Goal: Transaction & Acquisition: Purchase product/service

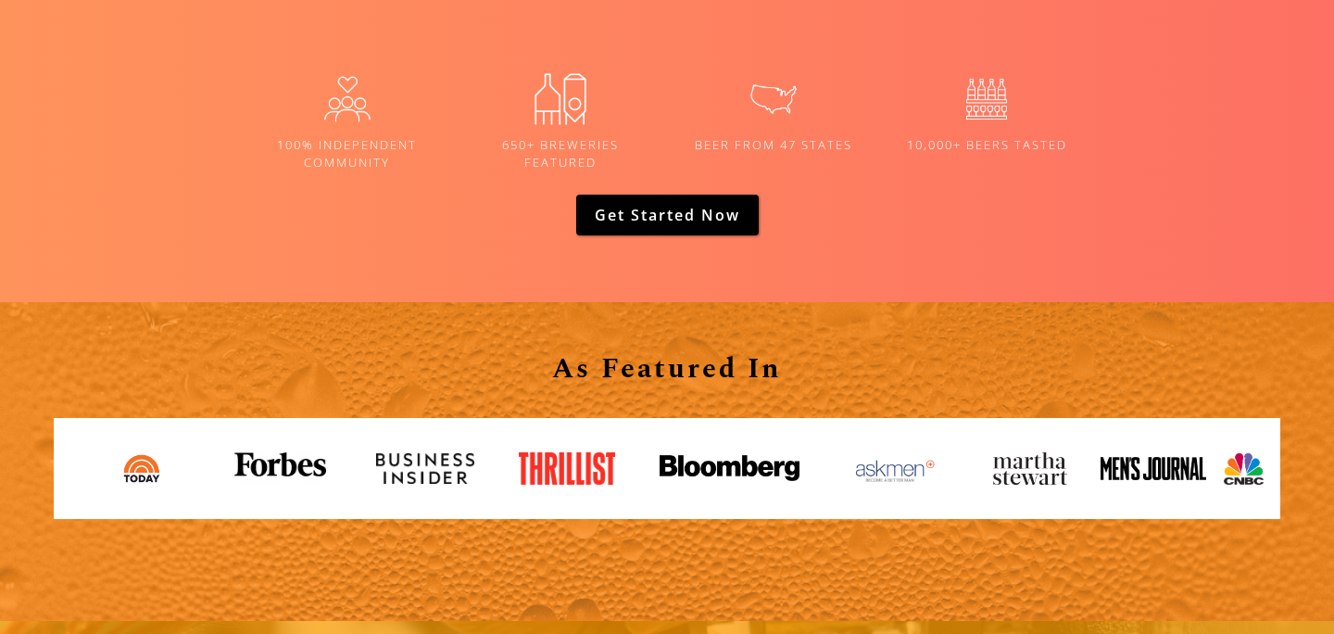
scroll to position [3103, 0]
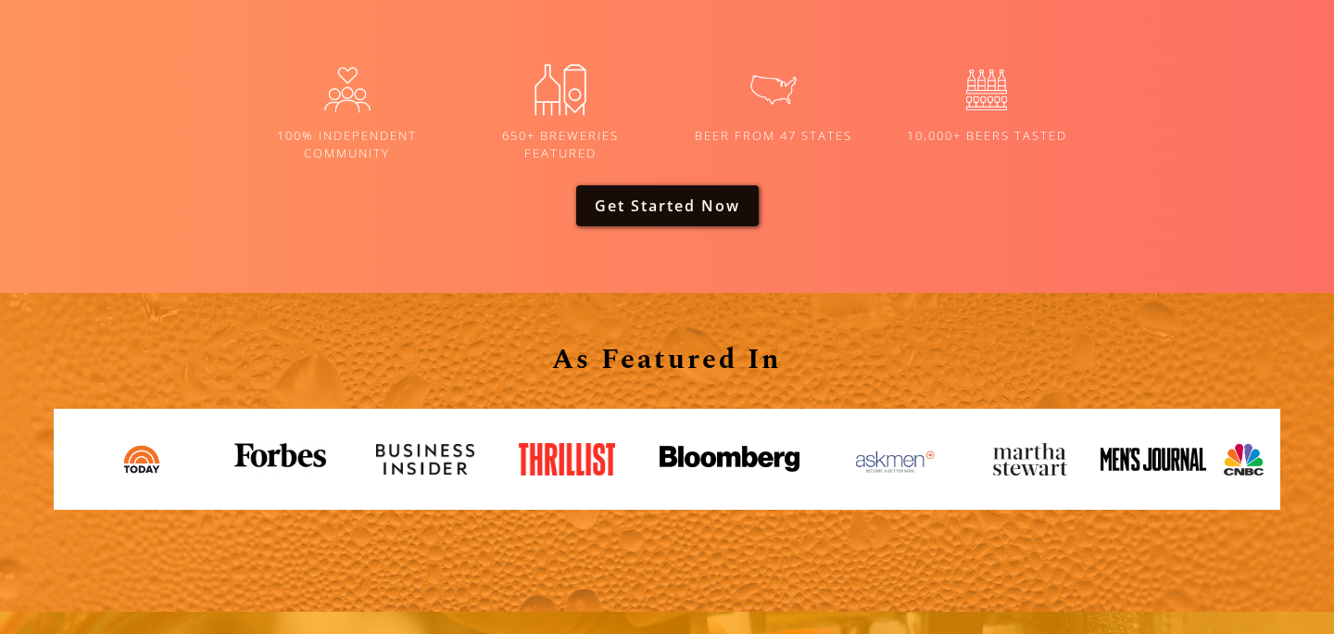
click at [649, 203] on link "Get Started now" at bounding box center [667, 205] width 183 height 41
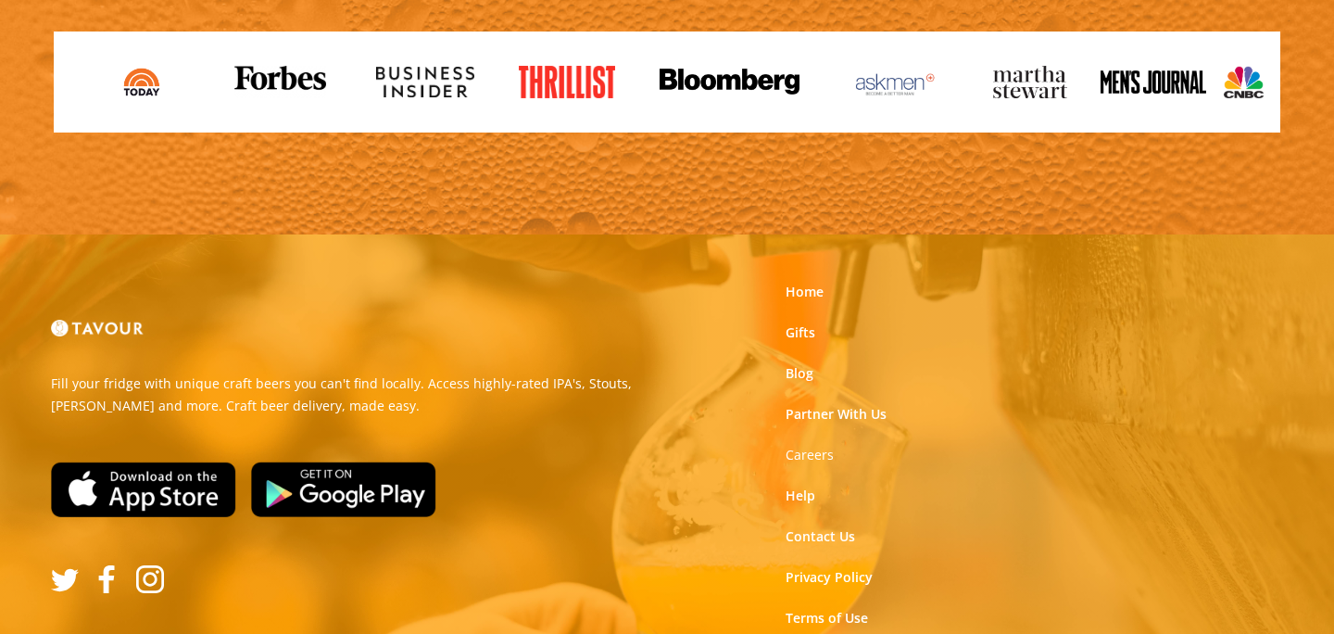
scroll to position [3554, 0]
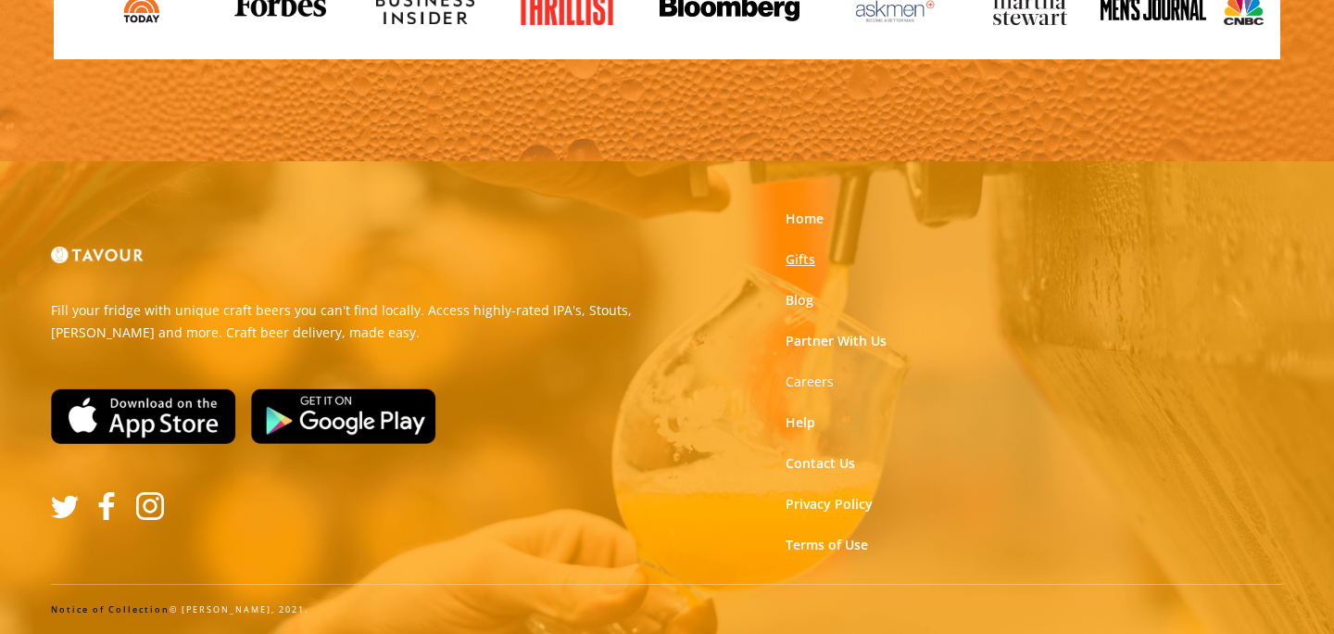
click at [801, 258] on link "Gifts" at bounding box center [801, 259] width 30 height 19
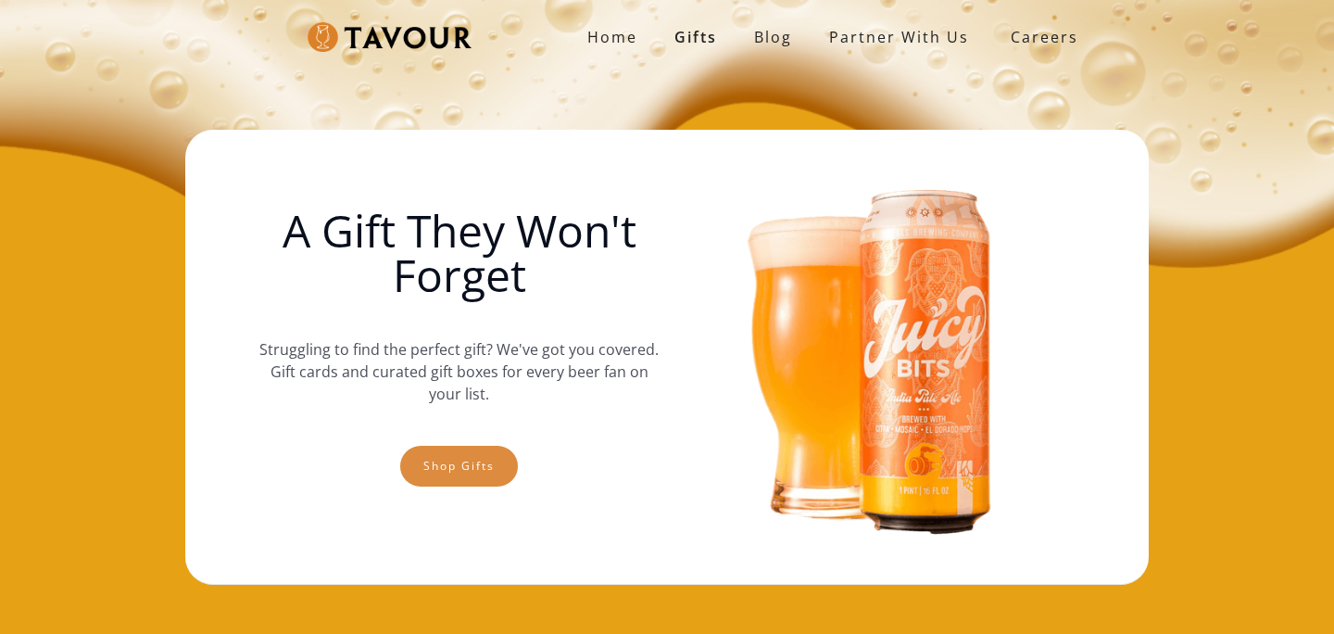
click at [484, 468] on link "Shop gifts" at bounding box center [459, 466] width 118 height 41
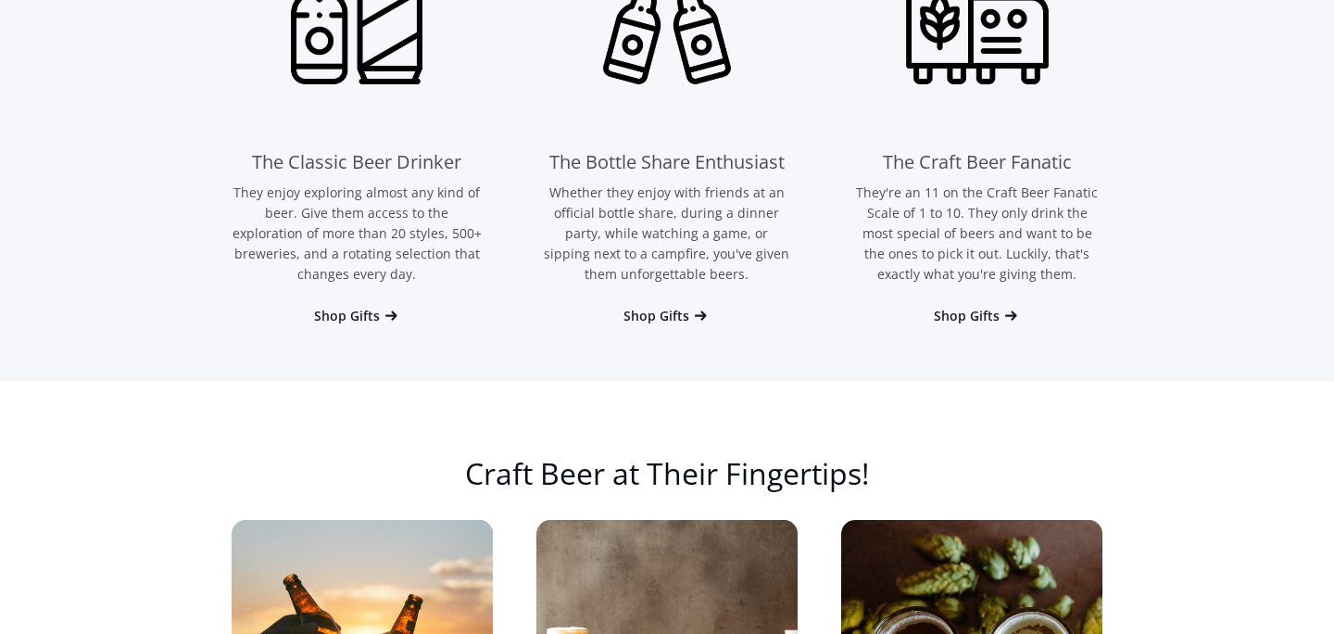
scroll to position [1378, 0]
click at [660, 320] on div "Shop Gifts" at bounding box center [656, 315] width 66 height 19
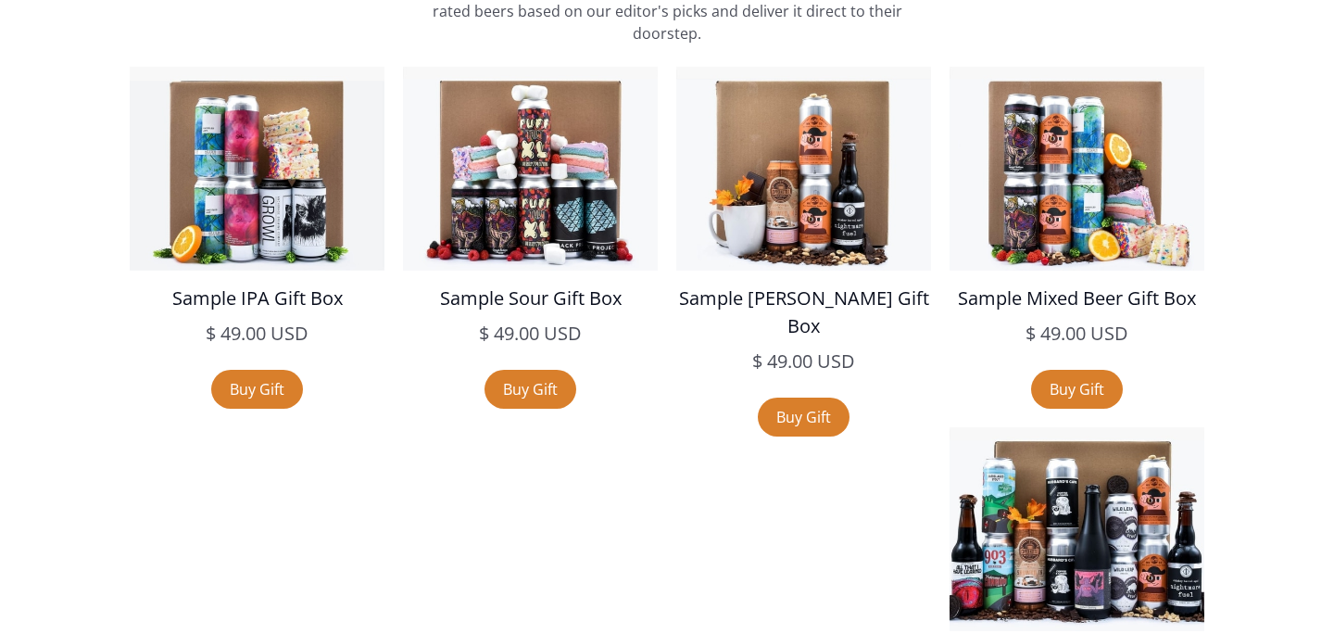
scroll to position [3295, 0]
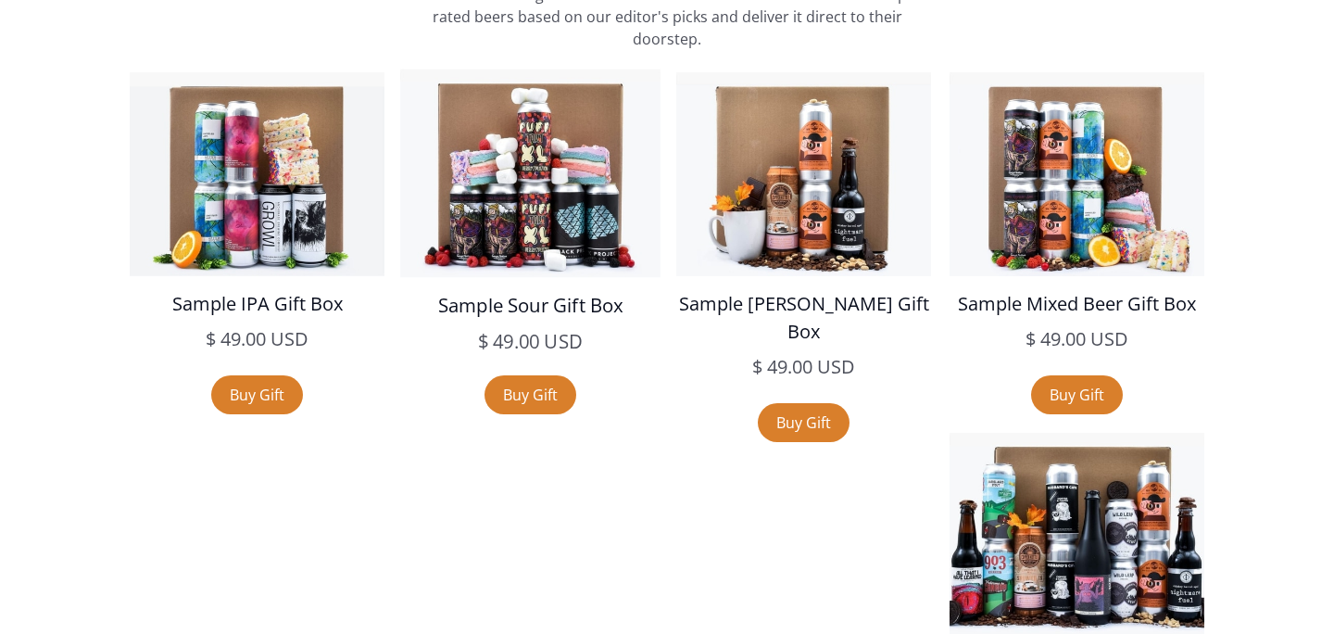
click at [545, 296] on h5 "Sample Sour Gift Box" at bounding box center [530, 305] width 260 height 29
